Goal: Transaction & Acquisition: Purchase product/service

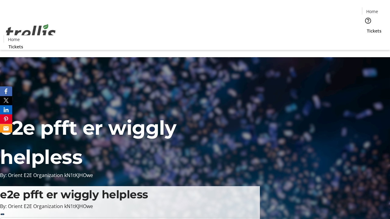
click at [367, 28] on span "Tickets" at bounding box center [374, 31] width 15 height 6
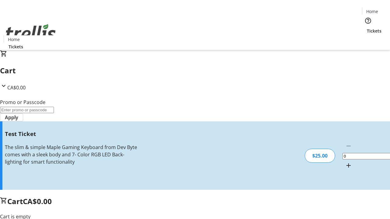
click at [345, 162] on mat-icon "Increment by one" at bounding box center [348, 165] width 7 height 7
type input "1"
